Goal: Navigation & Orientation: Go to known website

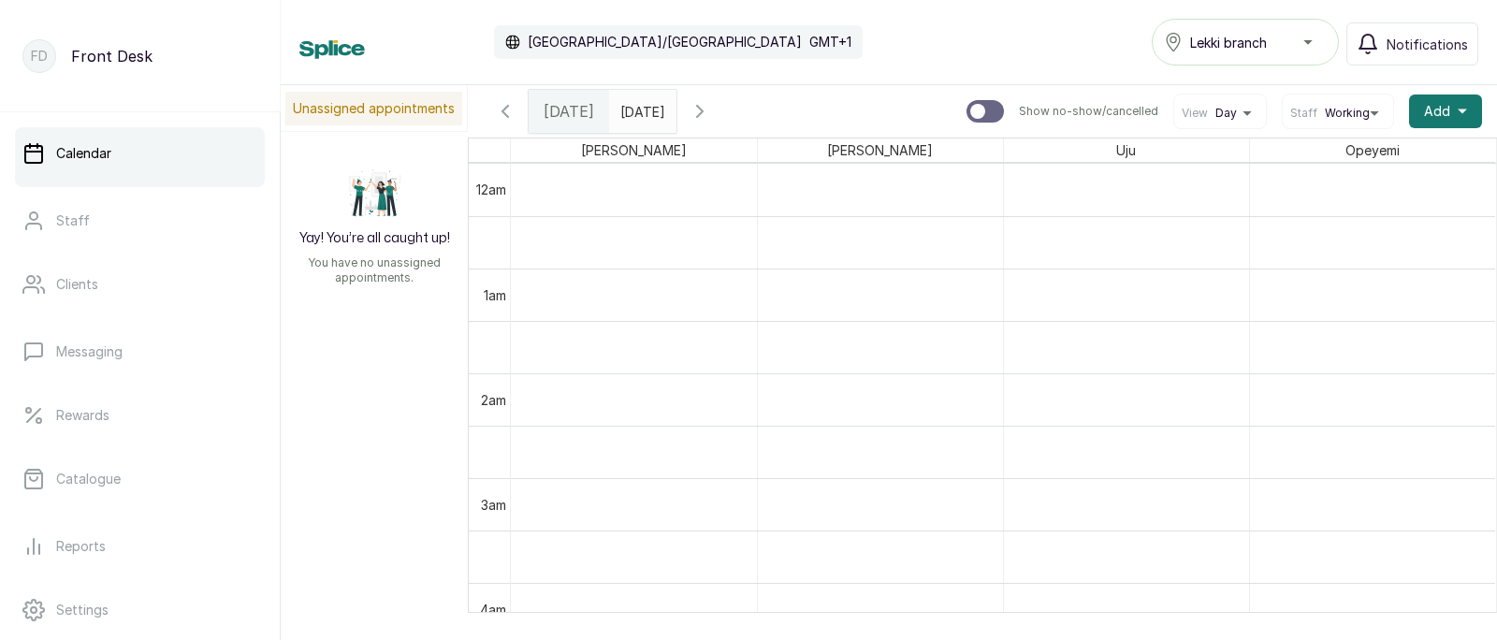
scroll to position [629, 0]
